Goal: Complete application form: Complete application form

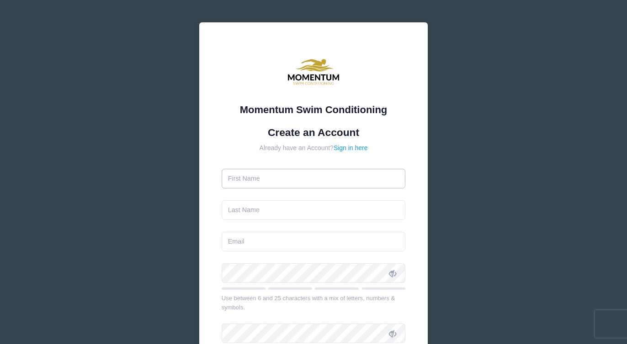
click at [308, 172] on input "text" at bounding box center [314, 179] width 184 height 20
type input "[PERSON_NAME]"
type input "[PERSON_NAME][EMAIL_ADDRESS][PERSON_NAME][DOMAIN_NAME]"
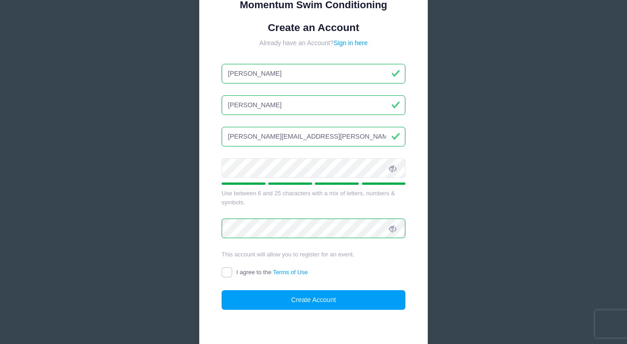
scroll to position [107, 0]
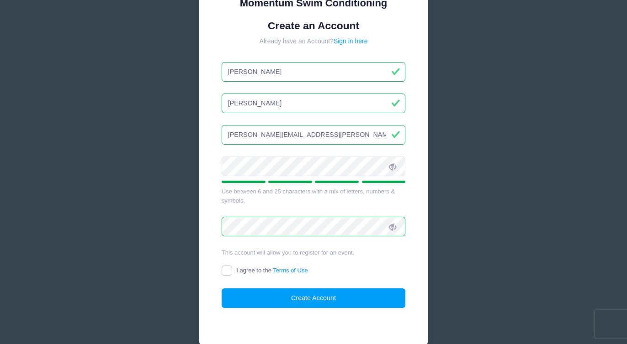
click at [229, 270] on input "I agree to the Terms of Use" at bounding box center [227, 271] width 11 height 11
checkbox input "true"
click at [257, 301] on button "Create Account" at bounding box center [314, 299] width 184 height 20
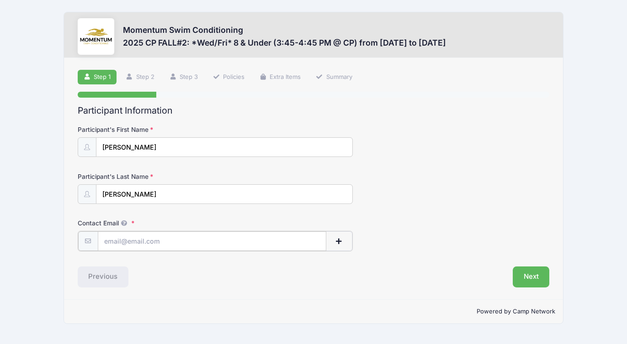
click at [118, 244] on input "Contact Email" at bounding box center [212, 242] width 228 height 20
type input "[PERSON_NAME][EMAIL_ADDRESS][PERSON_NAME][DOMAIN_NAME]"
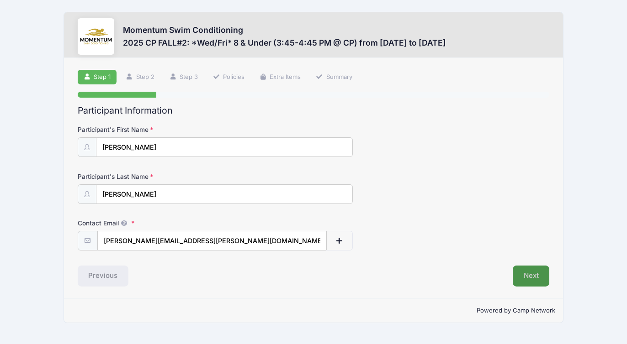
click at [524, 278] on button "Next" at bounding box center [531, 276] width 37 height 21
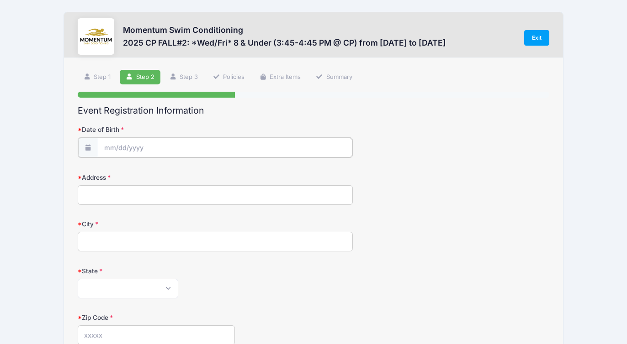
click at [185, 148] on input "Date of Birth" at bounding box center [225, 148] width 254 height 20
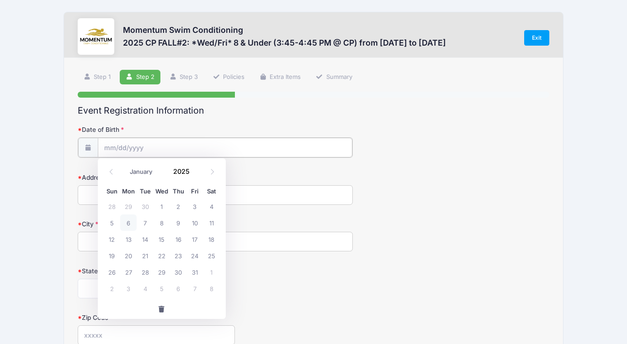
click at [142, 145] on input "Date of Birth" at bounding box center [225, 148] width 254 height 20
click at [182, 172] on input "2025" at bounding box center [184, 172] width 30 height 14
click at [196, 175] on span at bounding box center [195, 175] width 6 height 7
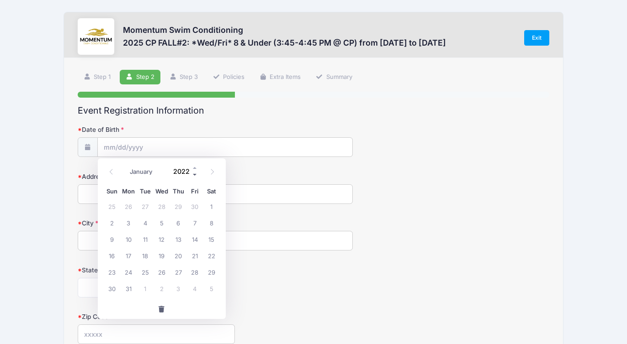
click at [196, 175] on span at bounding box center [195, 175] width 6 height 7
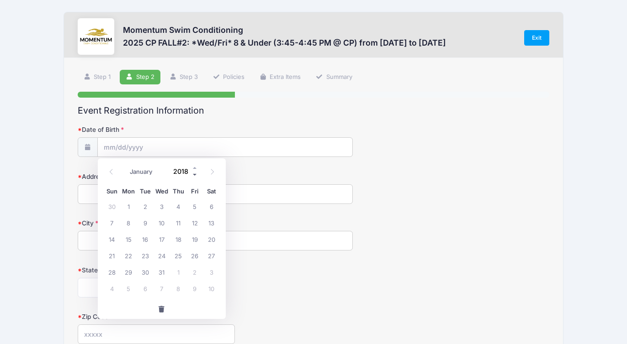
type input "2017"
click at [138, 172] on select "January February March April May June July August September October November De…" at bounding box center [145, 172] width 41 height 12
select select "0"
click at [125, 166] on select "January February March April May June July August September October November De…" at bounding box center [145, 172] width 41 height 12
click at [146, 274] on span "31" at bounding box center [145, 272] width 16 height 16
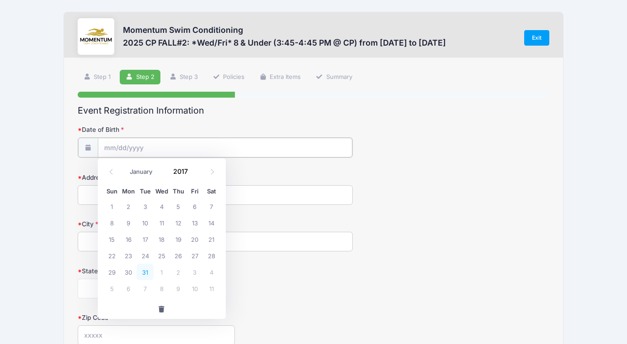
type input "[DATE]"
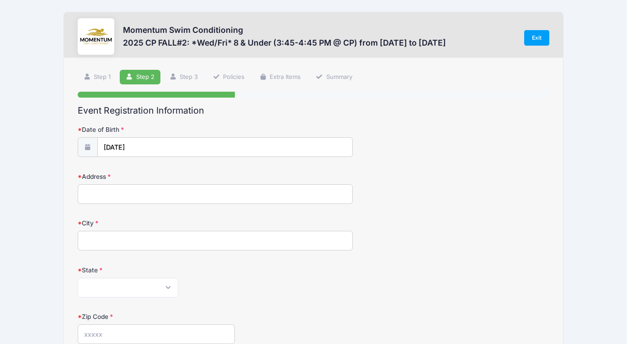
click at [126, 189] on input "Address" at bounding box center [215, 195] width 275 height 20
type input "[STREET_ADDRESS]"
type input "NAPERVILLE"
select select "IL"
type input "60540"
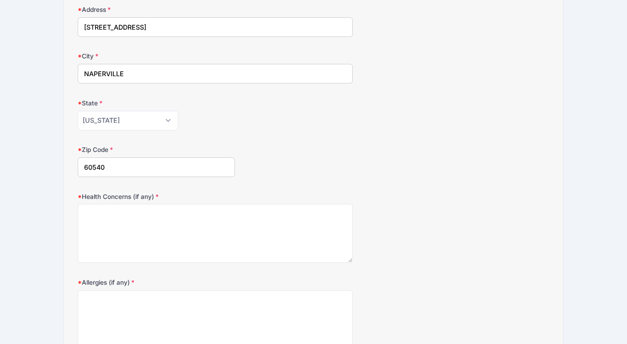
scroll to position [169, 0]
click at [177, 248] on textarea "Health Concerns (if any)" at bounding box center [215, 231] width 275 height 59
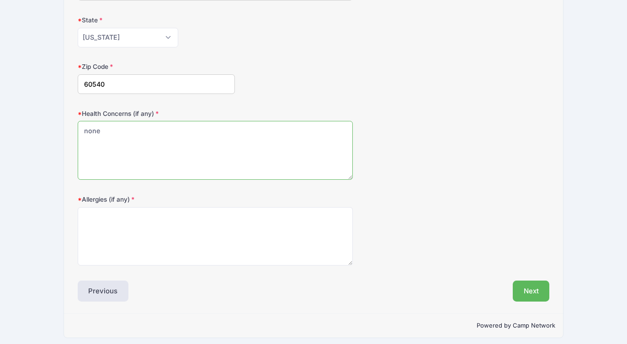
scroll to position [255, 0]
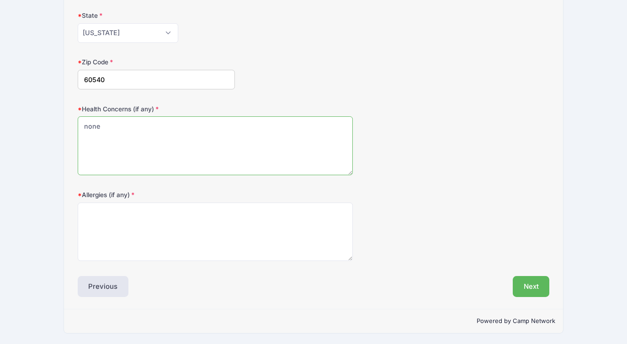
type textarea "none"
click at [136, 258] on textarea "Allergies (if any)" at bounding box center [215, 232] width 275 height 59
type textarea "none"
click at [530, 287] on button "Next" at bounding box center [531, 286] width 37 height 21
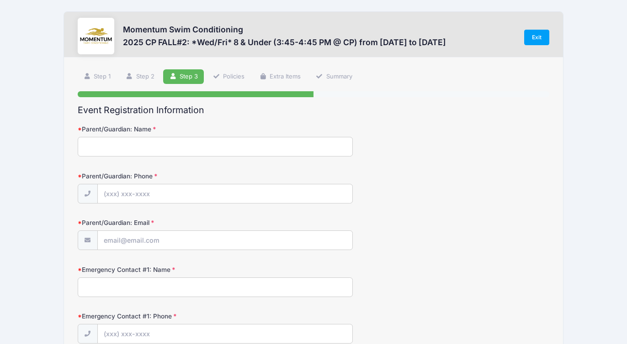
scroll to position [0, 0]
click at [149, 152] on input "Parent/Guardian: Name" at bounding box center [215, 148] width 275 height 20
type input "[PERSON_NAME]"
type input "[PHONE_NUMBER]"
type input "[PERSON_NAME][EMAIL_ADDRESS][PERSON_NAME][DOMAIN_NAME]"
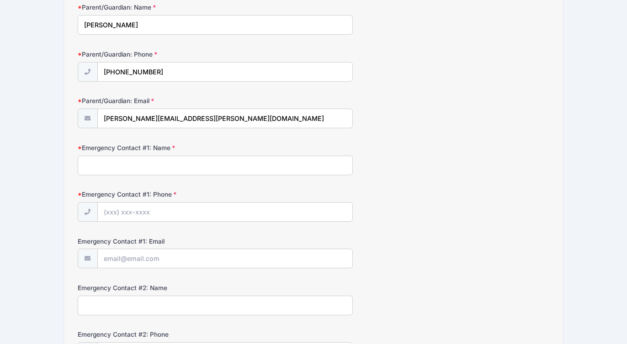
scroll to position [124, 0]
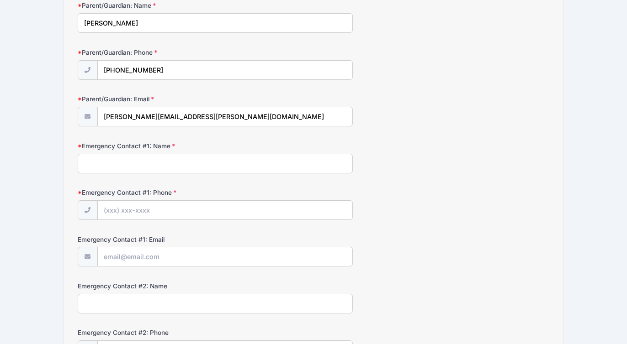
click at [154, 164] on input "Emergency Contact #1: Name" at bounding box center [215, 164] width 275 height 20
type input "[PERSON_NAME]"
type input "[PHONE_NUMBER]"
click at [166, 266] on input "Emergency Contact #1: Email" at bounding box center [225, 258] width 254 height 20
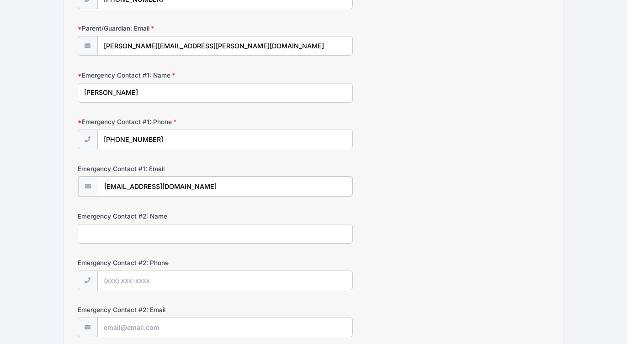
scroll to position [201, 0]
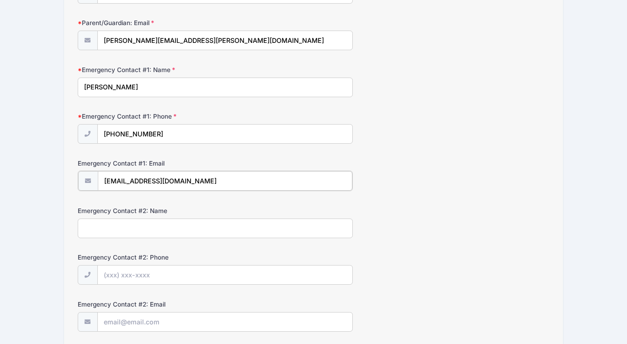
type input "[EMAIL_ADDRESS][DOMAIN_NAME]"
click at [167, 223] on input "Emergency Contact #2: Name" at bounding box center [215, 228] width 275 height 20
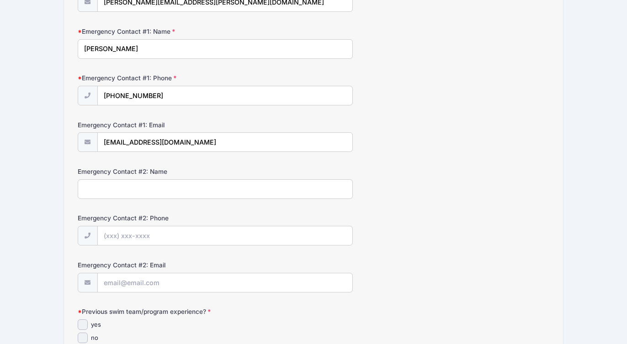
scroll to position [278, 0]
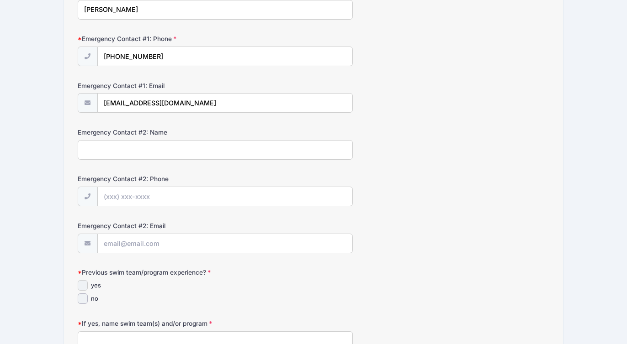
click at [78, 288] on input "yes" at bounding box center [83, 286] width 11 height 11
checkbox input "true"
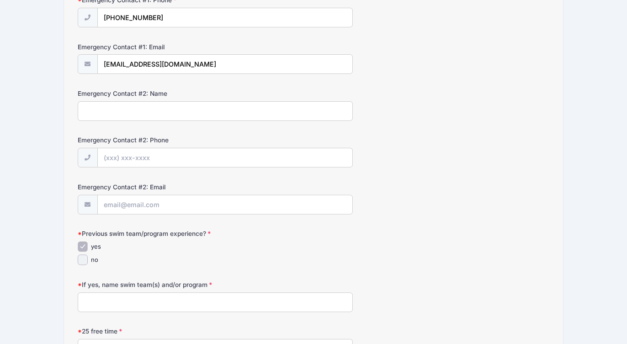
scroll to position [342, 0]
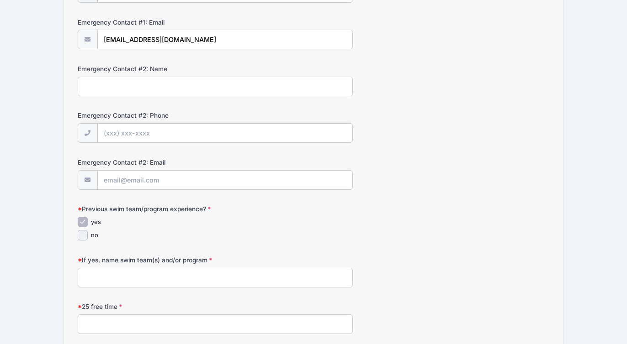
click at [159, 278] on input "If yes, name swim team(s) and/or program" at bounding box center [215, 278] width 275 height 20
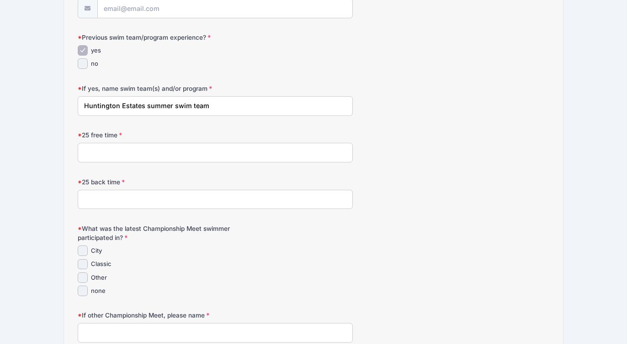
scroll to position [515, 0]
type input "Huntington Estates summer swim team"
click at [87, 292] on input "none" at bounding box center [83, 290] width 11 height 11
checkbox input "true"
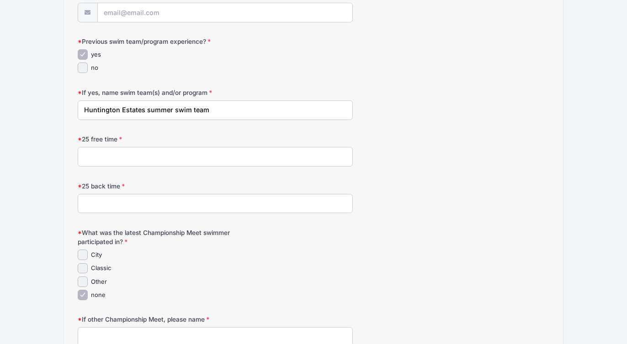
click at [112, 156] on input "25 free time" at bounding box center [215, 157] width 275 height 20
type input "29.96"
click at [89, 201] on input "25 back time" at bounding box center [215, 204] width 275 height 20
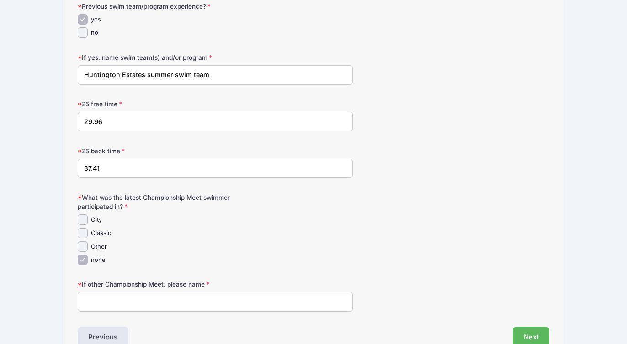
scroll to position [596, 0]
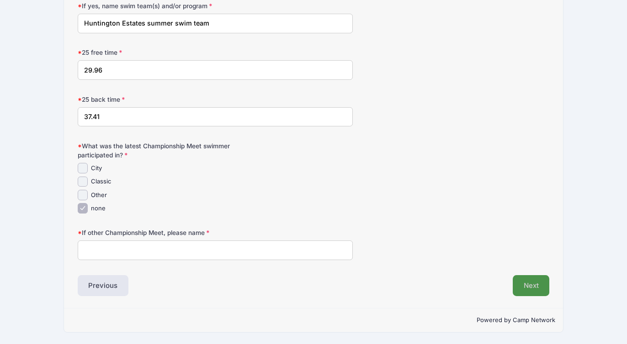
type input "37.41"
click at [526, 281] on button "Next" at bounding box center [531, 286] width 37 height 21
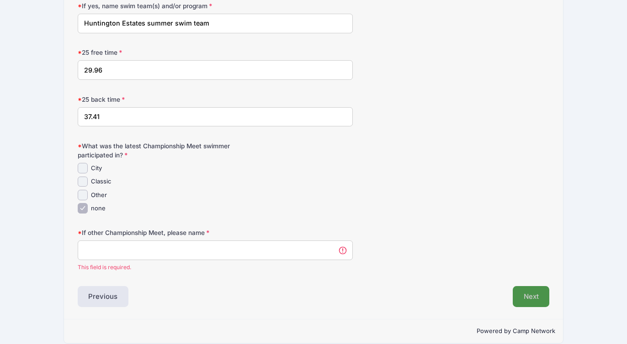
scroll to position [607, 0]
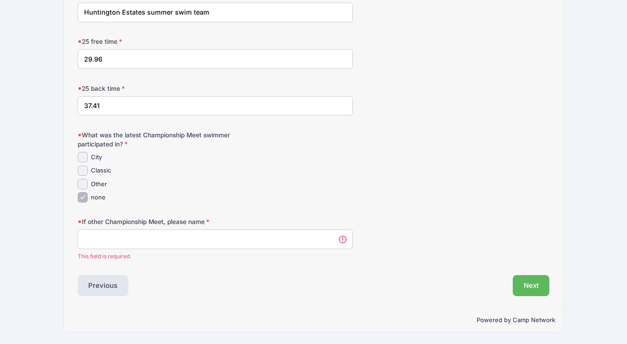
click at [205, 243] on input "If other Championship Meet, please name" at bounding box center [215, 240] width 275 height 20
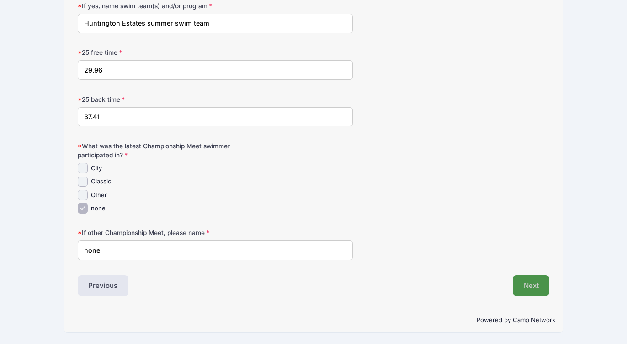
type input "none"
click at [524, 286] on button "Next" at bounding box center [531, 286] width 37 height 21
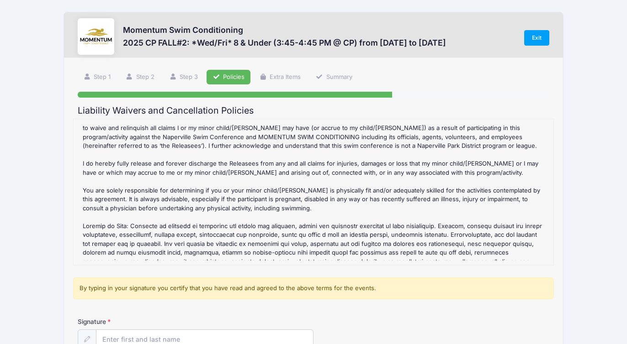
scroll to position [371, 0]
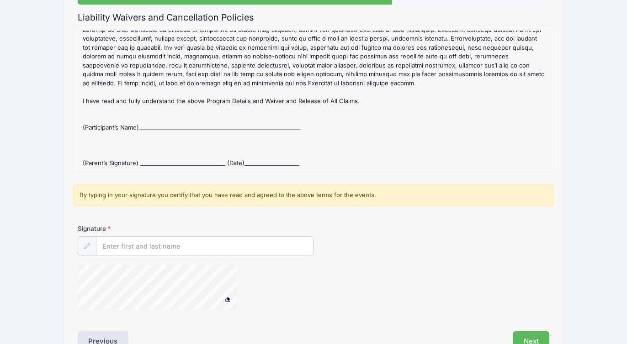
click at [333, 248] on div "Signature" at bounding box center [314, 240] width 472 height 32
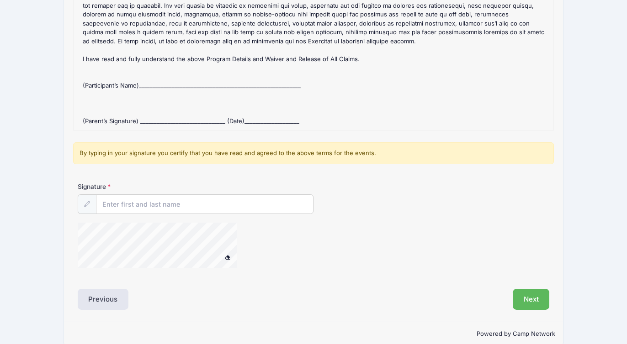
scroll to position [148, 0]
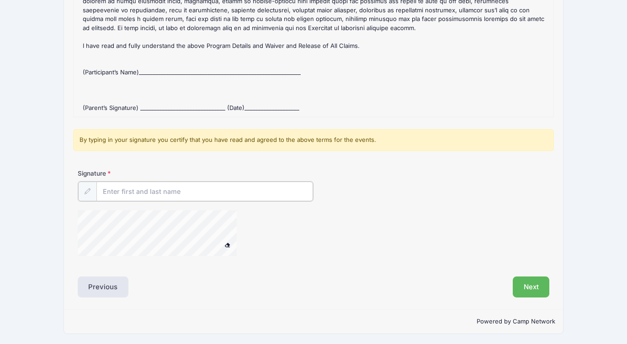
click at [134, 194] on input "Signature" at bounding box center [204, 192] width 217 height 20
type input "[PERSON_NAME]"
click at [524, 284] on button "Next" at bounding box center [531, 286] width 37 height 21
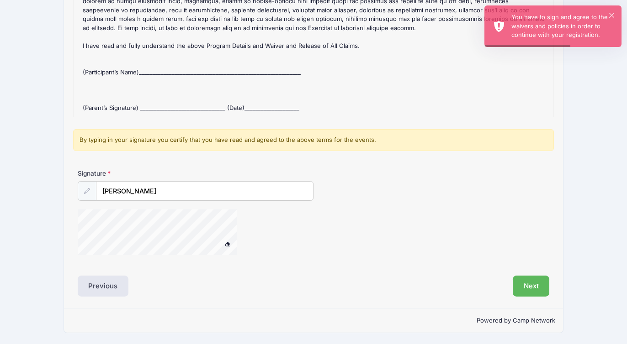
click at [158, 66] on div "2025 CP FALL#2: *Wed/Fri* 8 & Under (3:45-4:45 PM @ CP) Refund Policy : CANCELL…" at bounding box center [313, 43] width 471 height 137
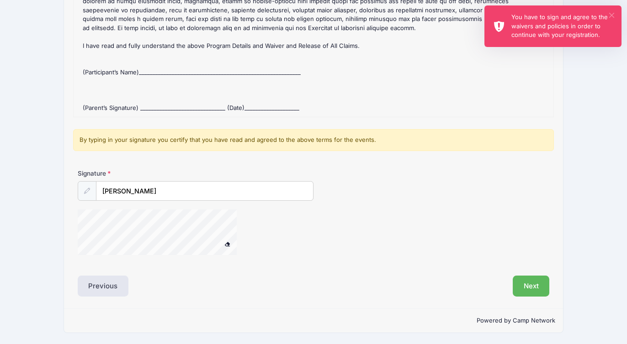
click at [613, 13] on button "×" at bounding box center [611, 15] width 5 height 5
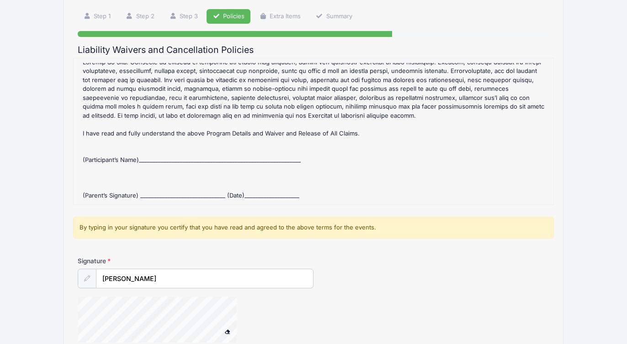
scroll to position [56, 0]
